Goal: Check status: Check status

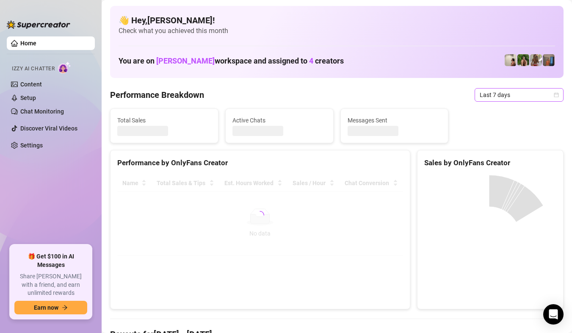
click at [554, 94] on icon "calendar" at bounding box center [556, 94] width 5 height 5
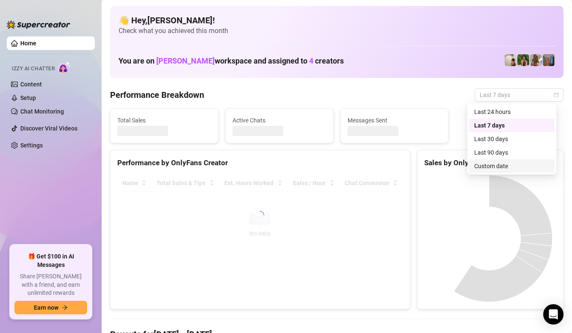
click at [520, 165] on div "Custom date" at bounding box center [512, 165] width 75 height 9
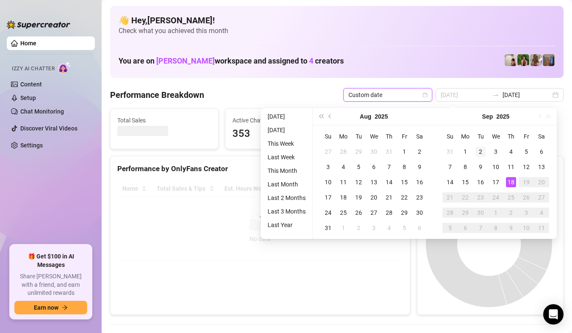
click at [466, 151] on div "1" at bounding box center [466, 152] width 10 height 10
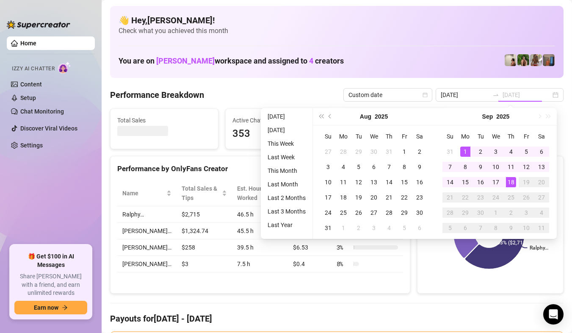
click at [510, 178] on div "18" at bounding box center [511, 182] width 10 height 10
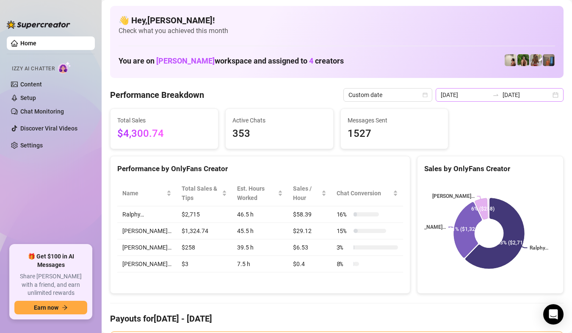
click at [550, 96] on div "[DATE] [DATE]" at bounding box center [500, 95] width 128 height 14
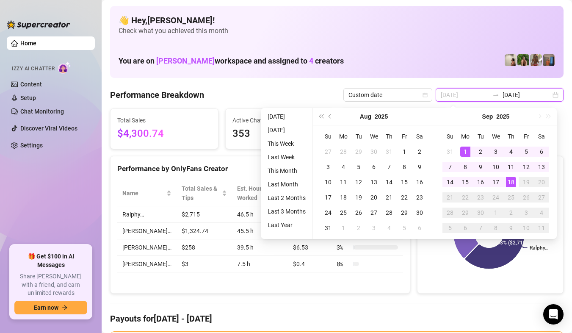
type input "[DATE]"
click at [469, 149] on div "1" at bounding box center [466, 152] width 10 height 10
type input "[DATE]"
click at [511, 183] on div "18" at bounding box center [511, 182] width 10 height 10
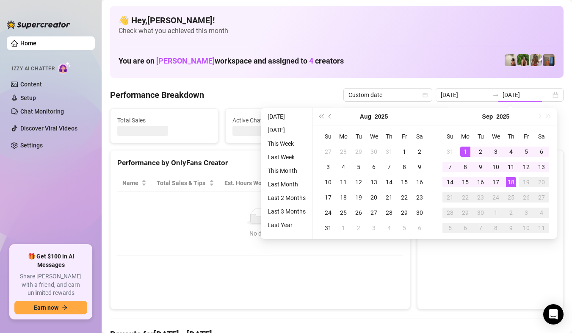
type input "[DATE]"
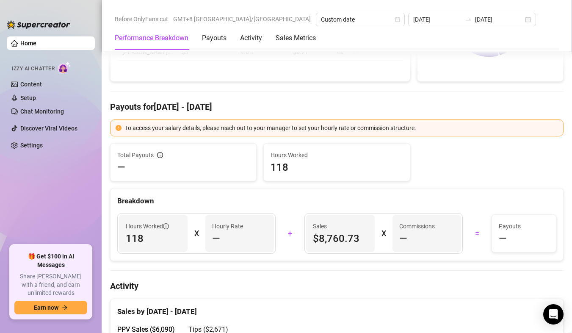
scroll to position [42, 0]
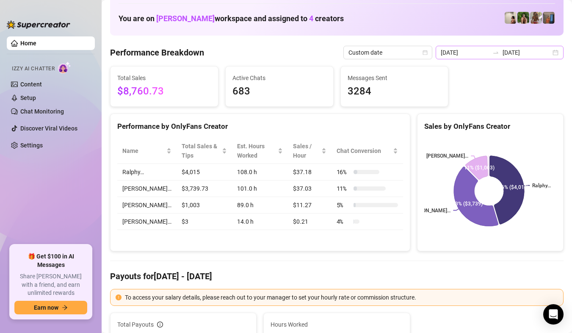
click at [551, 57] on div "[DATE] [DATE]" at bounding box center [500, 53] width 128 height 14
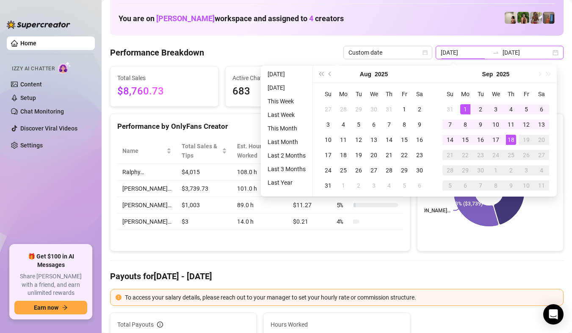
type input "[DATE]"
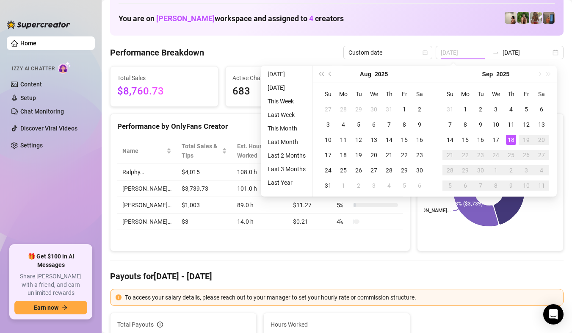
click at [512, 140] on div "18" at bounding box center [511, 140] width 10 height 10
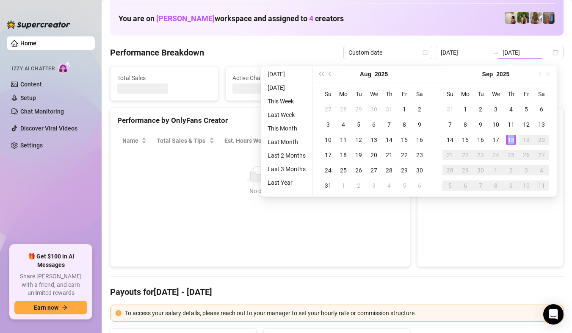
type input "[DATE]"
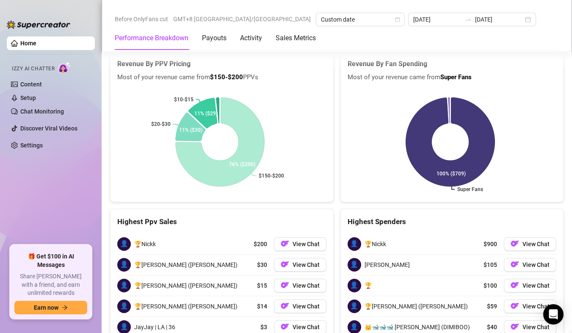
scroll to position [1429, 0]
